Goal: Information Seeking & Learning: Learn about a topic

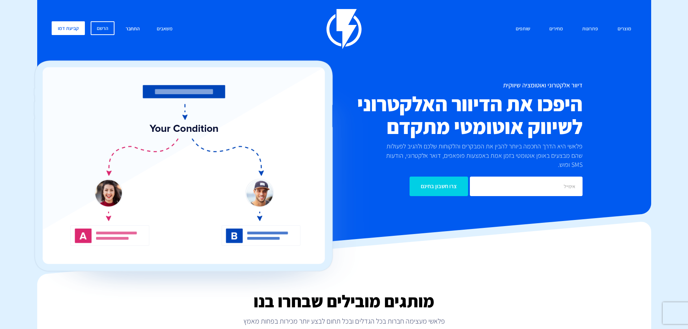
click at [132, 24] on link "התחבר" at bounding box center [132, 29] width 25 height 16
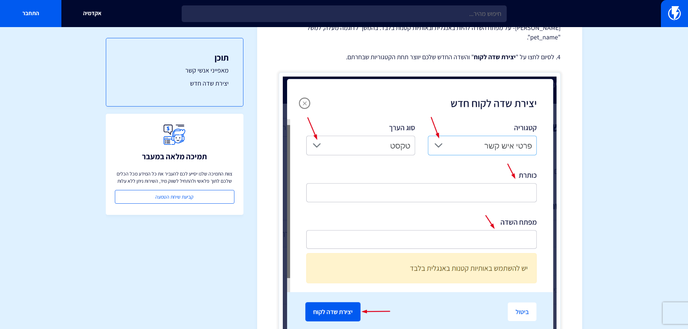
scroll to position [1409, 0]
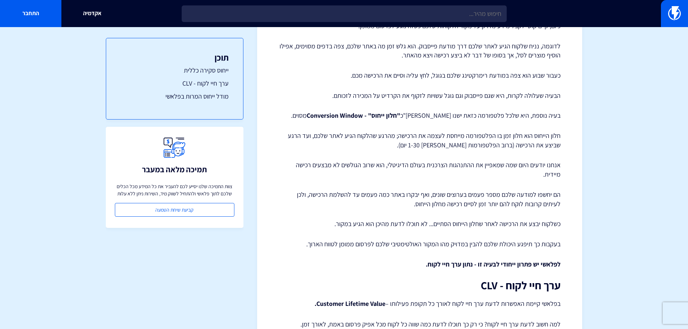
scroll to position [193, 0]
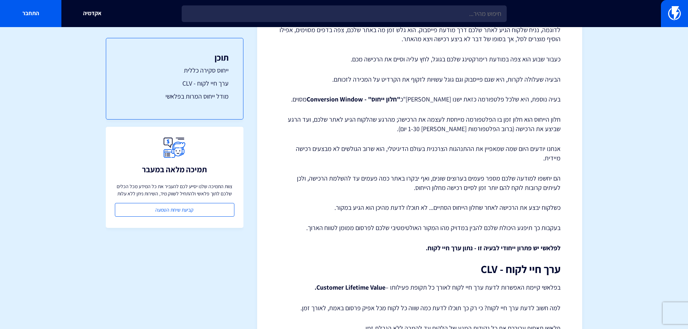
click at [550, 152] on p "אנחנו יודעים היום שמה שמאפיין את ההתנהגות הצרכנית בעולם הדיגיטלי, הוא שרוב הגול…" at bounding box center [420, 153] width 282 height 18
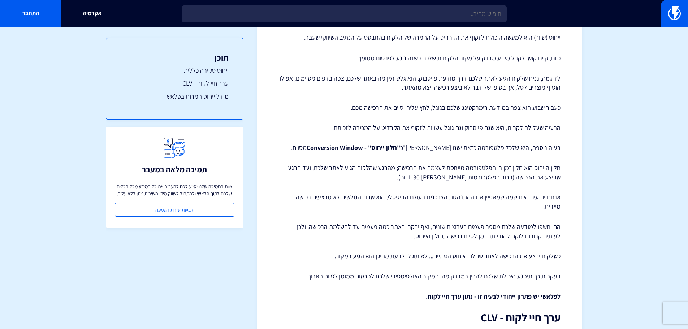
scroll to position [0, 0]
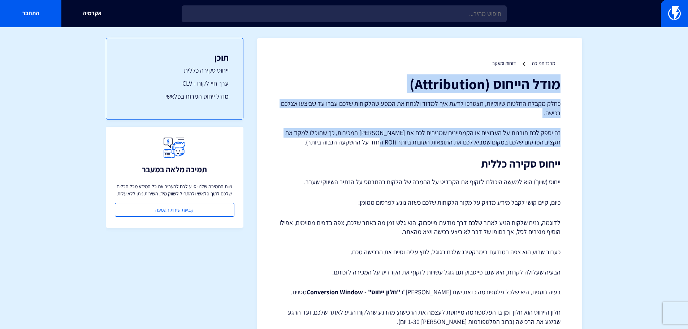
drag, startPoint x: 559, startPoint y: 81, endPoint x: 390, endPoint y: 140, distance: 178.7
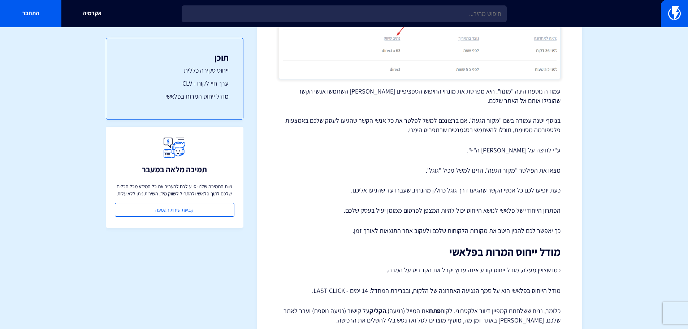
scroll to position [1074, 0]
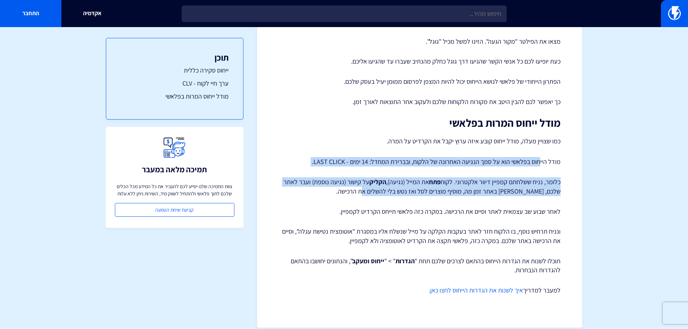
drag, startPoint x: 539, startPoint y: 155, endPoint x: 366, endPoint y: 186, distance: 176.2
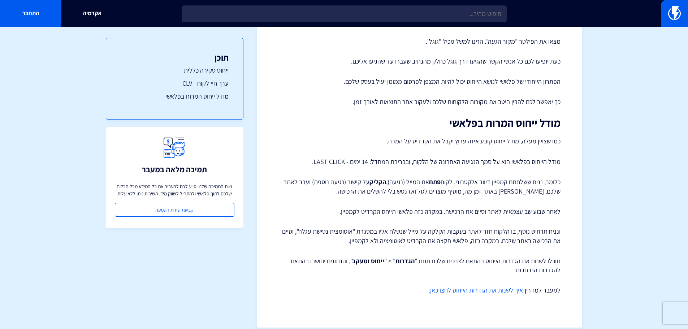
click at [494, 256] on p "תוכלו לשנות את הגדרות הייחוס בהתאם לצרכים שלכם תחת " הגדרות " > " ייחוס ומעקב "…" at bounding box center [420, 265] width 282 height 18
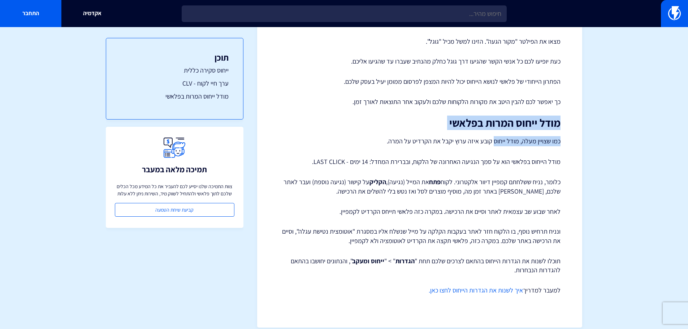
drag, startPoint x: 559, startPoint y: 114, endPoint x: 494, endPoint y: 124, distance: 66.1
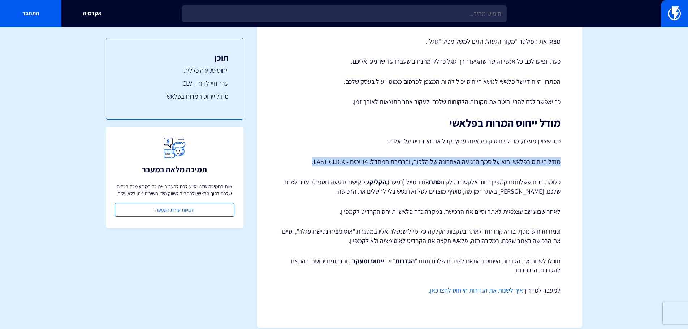
drag, startPoint x: 559, startPoint y: 151, endPoint x: 288, endPoint y: 152, distance: 271.2
click at [288, 157] on p "מודל הייחוס בפלאשי הוא על סמך הנגיעה האחרונה של הלקוח, ובברירת המחדל: 14 ימים -…" at bounding box center [420, 161] width 282 height 9
copy p "מודל הייחוס בפלאשי הוא על סמך הנגיעה האחרונה של הלקוח, ובברירת המחדל: 14 ימים -…"
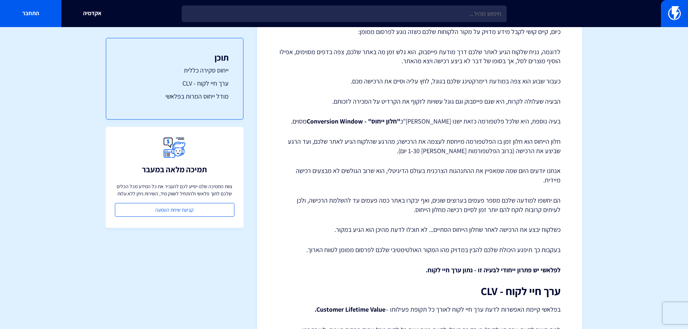
scroll to position [0, 0]
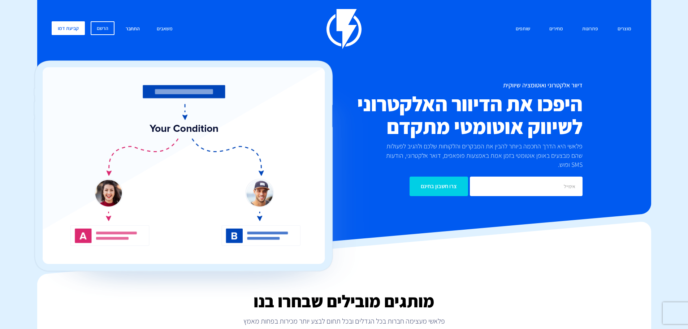
click at [130, 26] on link "התחבר" at bounding box center [132, 29] width 25 height 16
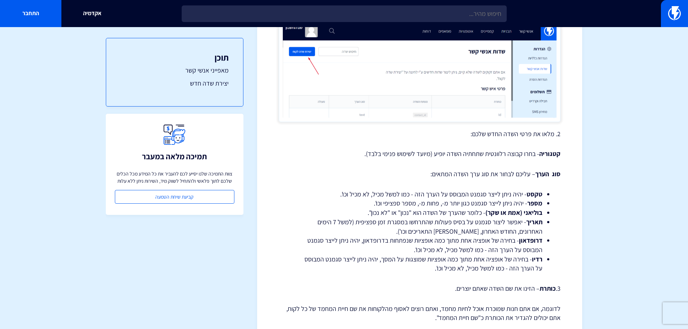
scroll to position [1095, 0]
